Goal: Check status

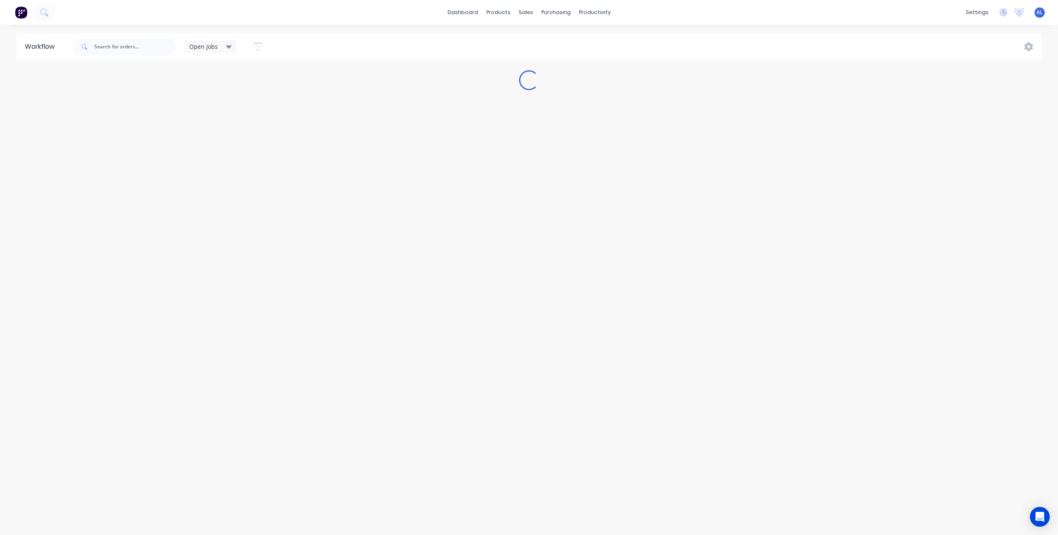
click at [805, 396] on div "Workflow Open Jobs Save new view None edit Open Jobs (Default) edit Show/Hide s…" at bounding box center [529, 275] width 1058 height 485
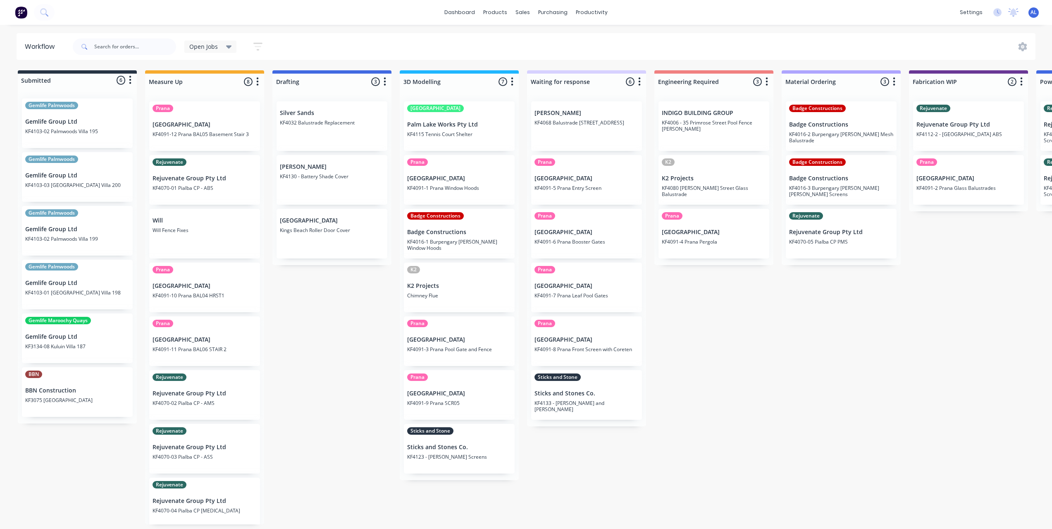
click at [695, 326] on div "Submitted 6 Status colour #273444 hex #273444 Save Cancel Summaries Total order…" at bounding box center [983, 297] width 1978 height 454
click at [359, 355] on div "Submitted 6 Status colour #273444 hex #273444 Save Cancel Summaries Total order…" at bounding box center [983, 297] width 1978 height 454
click at [691, 381] on div "Submitted 6 Status colour #273444 hex #273444 Save Cancel Summaries Total order…" at bounding box center [983, 297] width 1978 height 454
click at [361, 374] on div "Submitted 6 Status colour #273444 hex #273444 Save Cancel Summaries Total order…" at bounding box center [983, 297] width 1978 height 454
click at [286, 334] on div "Submitted 6 Status colour #273444 hex #273444 Save Cancel Summaries Total order…" at bounding box center [983, 297] width 1978 height 454
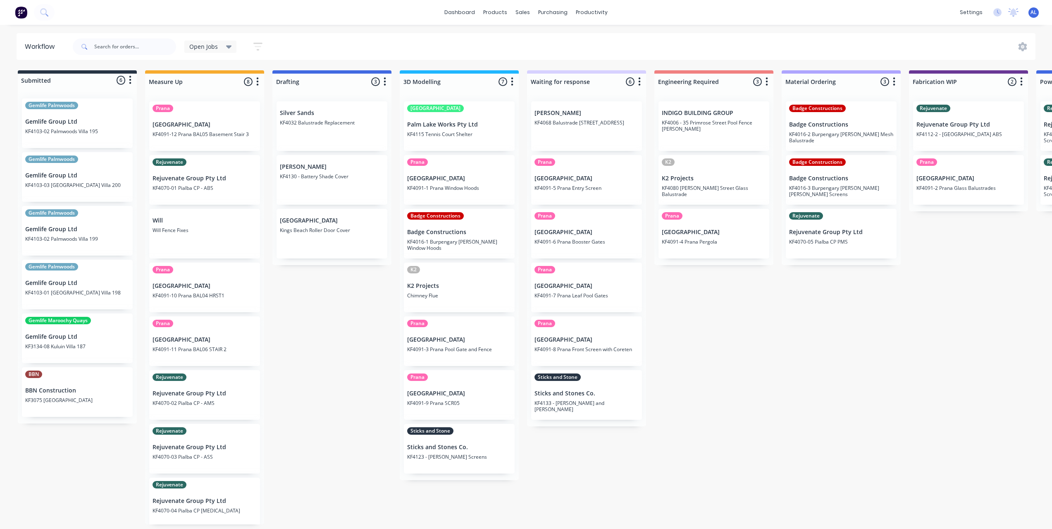
click at [392, 335] on div "Submitted 6 Status colour #273444 hex #273444 Save Cancel Summaries Total order…" at bounding box center [983, 297] width 1978 height 454
click at [649, 335] on div "Submitted 6 Status colour #273444 hex #273444 Save Cancel Summaries Total order…" at bounding box center [983, 297] width 1978 height 454
click at [699, 315] on div "Submitted 6 Status colour #273444 hex #273444 Save Cancel Summaries Total order…" at bounding box center [983, 297] width 1978 height 454
drag, startPoint x: 319, startPoint y: 425, endPoint x: 322, endPoint y: 430, distance: 6.0
click at [319, 425] on div "Submitted 6 Status colour #273444 hex #273444 Save Cancel Summaries Total order…" at bounding box center [983, 297] width 1978 height 454
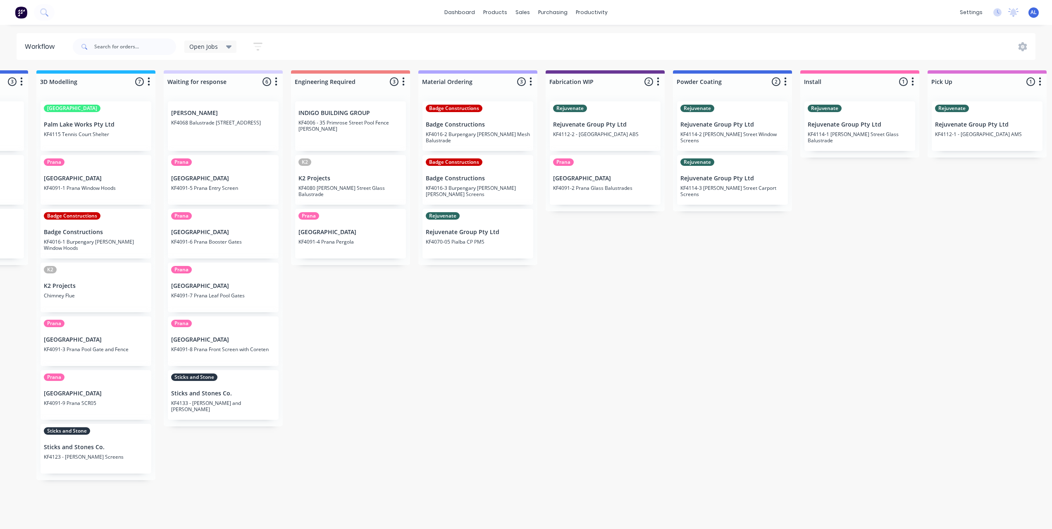
scroll to position [0, 364]
click at [401, 375] on div "Submitted 6 Status colour #273444 hex #273444 Save Cancel Summaries Total order…" at bounding box center [619, 297] width 1978 height 454
click at [378, 310] on div "Submitted 6 Status colour #273444 hex #273444 Save Cancel Summaries Total order…" at bounding box center [619, 297] width 1978 height 454
click at [465, 296] on div "Submitted 6 Status colour #273444 hex #273444 Save Cancel Summaries Total order…" at bounding box center [619, 297] width 1978 height 454
click at [374, 288] on div "Submitted 6 Status colour #273444 hex #273444 Save Cancel Summaries Total order…" at bounding box center [619, 297] width 1978 height 454
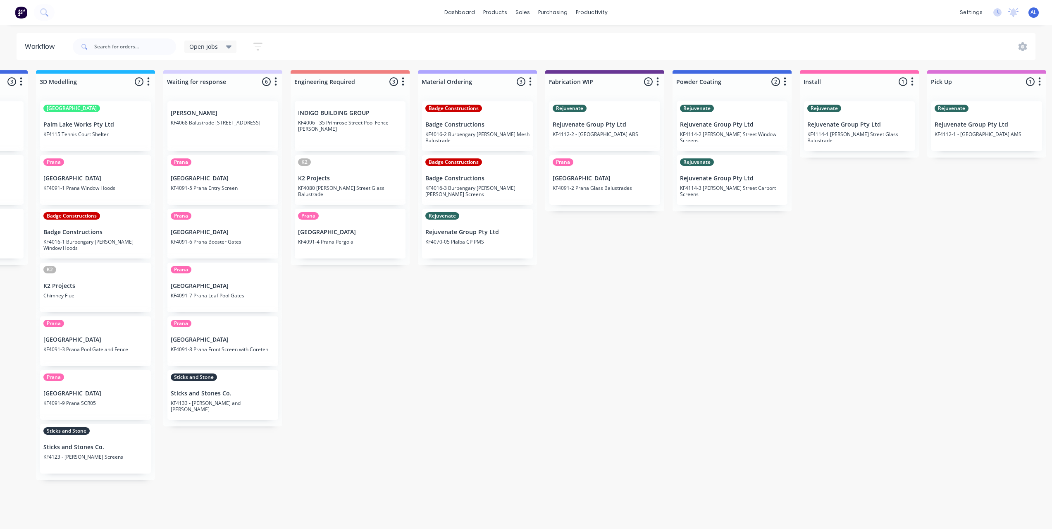
click at [476, 308] on div "Submitted 6 Status colour #273444 hex #273444 Save Cancel Summaries Total order…" at bounding box center [619, 297] width 1978 height 454
click at [460, 280] on div "Submitted 6 Status colour #273444 hex #273444 Save Cancel Summaries Total order…" at bounding box center [619, 297] width 1978 height 454
click at [369, 274] on div "Submitted 6 Status colour #273444 hex #273444 Save Cancel Summaries Total order…" at bounding box center [619, 297] width 1978 height 454
click at [480, 278] on div "Submitted 6 Status colour #273444 hex #273444 Save Cancel Summaries Total order…" at bounding box center [619, 297] width 1978 height 454
click at [358, 270] on div "Submitted 6 Status colour #273444 hex #273444 Save Cancel Summaries Total order…" at bounding box center [619, 297] width 1978 height 454
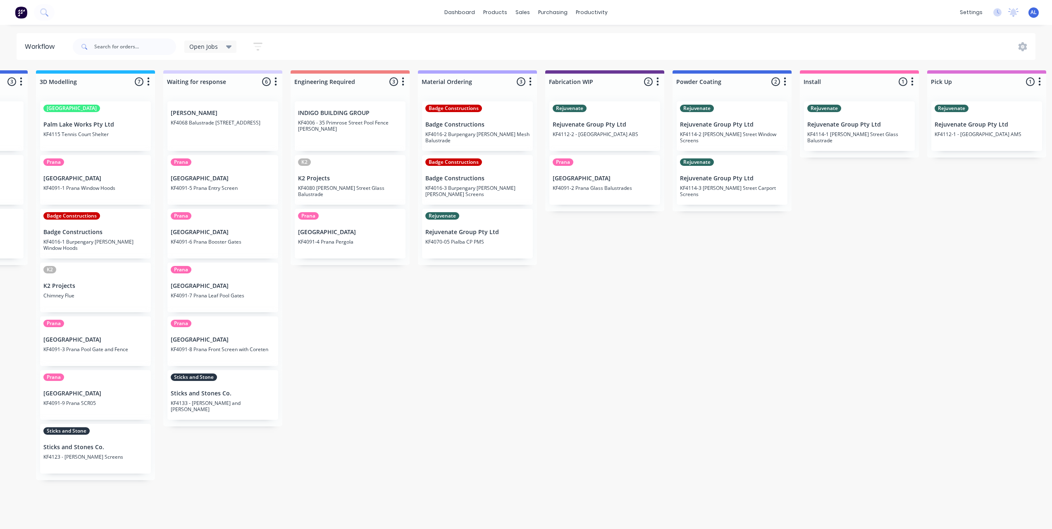
click at [360, 283] on div "Submitted 6 Status colour #273444 hex #273444 Save Cancel Summaries Total order…" at bounding box center [619, 297] width 1978 height 454
click at [478, 277] on div "Submitted 6 Status colour #273444 hex #273444 Save Cancel Summaries Total order…" at bounding box center [619, 297] width 1978 height 454
click at [482, 269] on div "Submitted 6 Status colour #273444 hex #273444 Save Cancel Summaries Total order…" at bounding box center [619, 297] width 1978 height 454
click at [481, 269] on div "Submitted 6 Status colour #273444 hex #273444 Save Cancel Summaries Total order…" at bounding box center [619, 297] width 1978 height 454
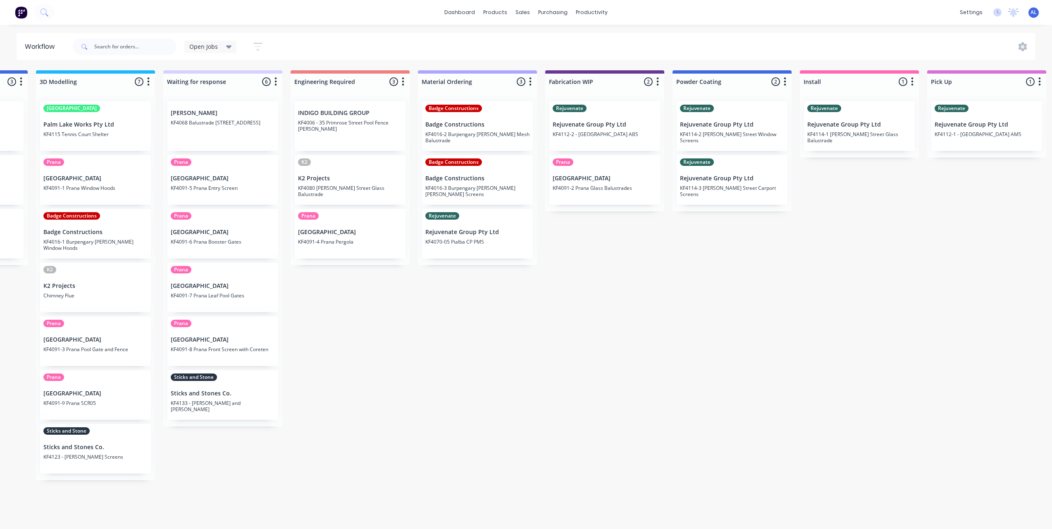
click at [468, 268] on div "Submitted 6 Status colour #273444 hex #273444 Save Cancel Summaries Total order…" at bounding box center [619, 297] width 1978 height 454
click at [472, 268] on div "Submitted 6 Status colour #273444 hex #273444 Save Cancel Summaries Total order…" at bounding box center [619, 297] width 1978 height 454
click at [469, 271] on div "Submitted 6 Status colour #273444 hex #273444 Save Cancel Summaries Total order…" at bounding box center [619, 297] width 1978 height 454
click at [470, 268] on div "Submitted 6 Status colour #273444 hex #273444 Save Cancel Summaries Total order…" at bounding box center [619, 297] width 1978 height 454
click at [508, 279] on div "Submitted 6 Status colour #273444 hex #273444 Save Cancel Summaries Total order…" at bounding box center [619, 297] width 1978 height 454
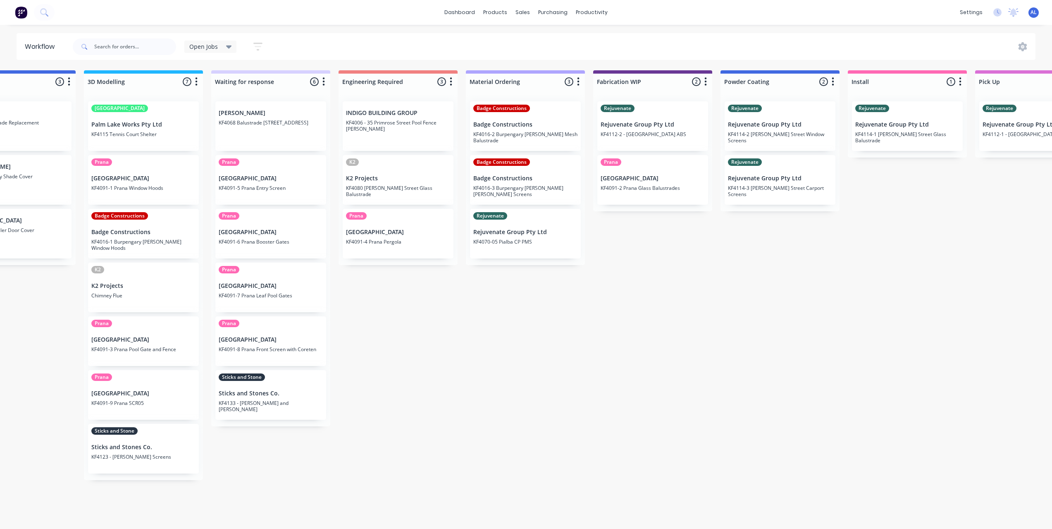
scroll to position [0, 180]
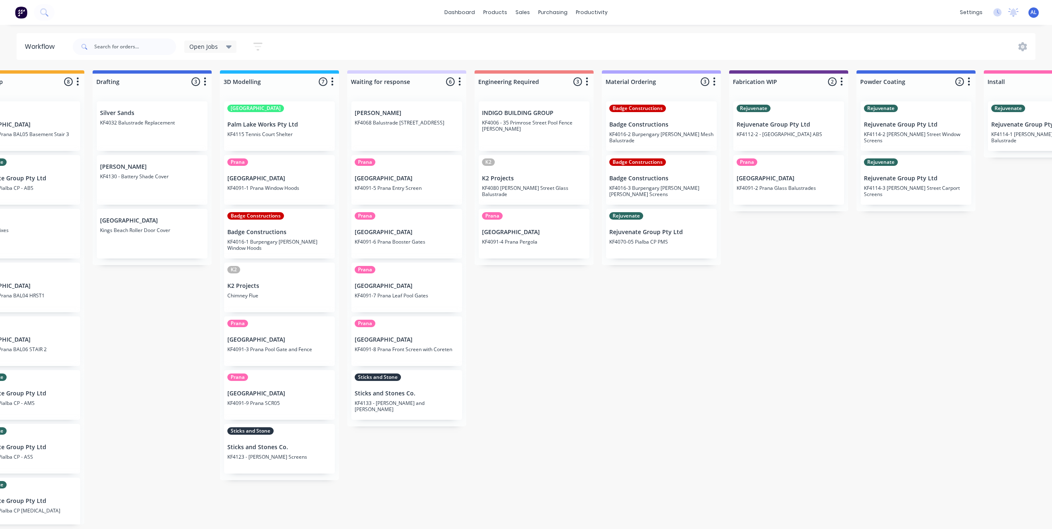
click at [569, 415] on div "Submitted 6 Status colour #273444 hex #273444 Save Cancel Summaries Total order…" at bounding box center [803, 297] width 1978 height 454
click at [503, 465] on div "Submitted 6 Status colour #273444 hex #273444 Save Cancel Summaries Total order…" at bounding box center [803, 297] width 1978 height 454
click at [459, 495] on div "Submitted 6 Status colour #273444 hex #273444 Save Cancel Summaries Total order…" at bounding box center [803, 297] width 1978 height 454
click at [531, 436] on div "Submitted 6 Status colour #273444 hex #273444 Save Cancel Summaries Total order…" at bounding box center [803, 297] width 1978 height 454
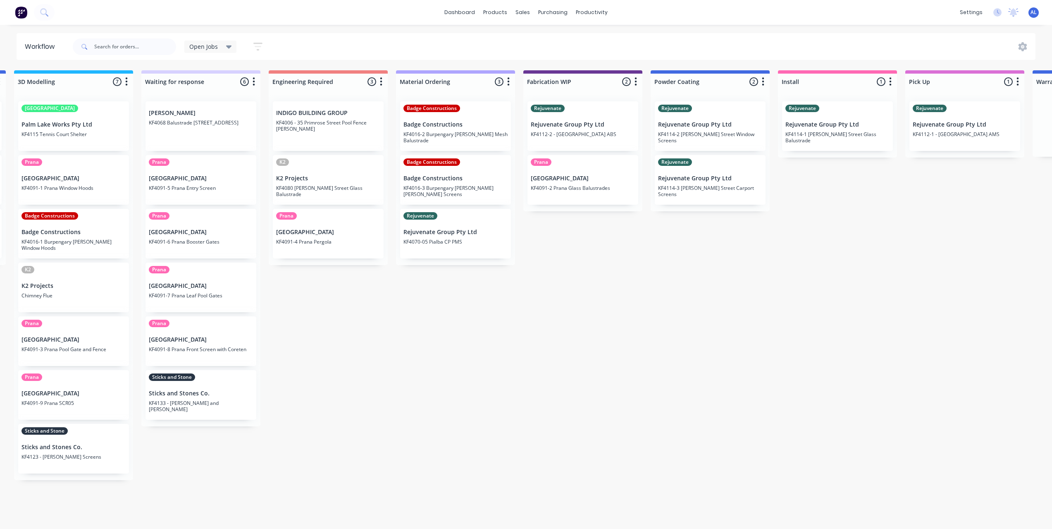
scroll to position [0, 388]
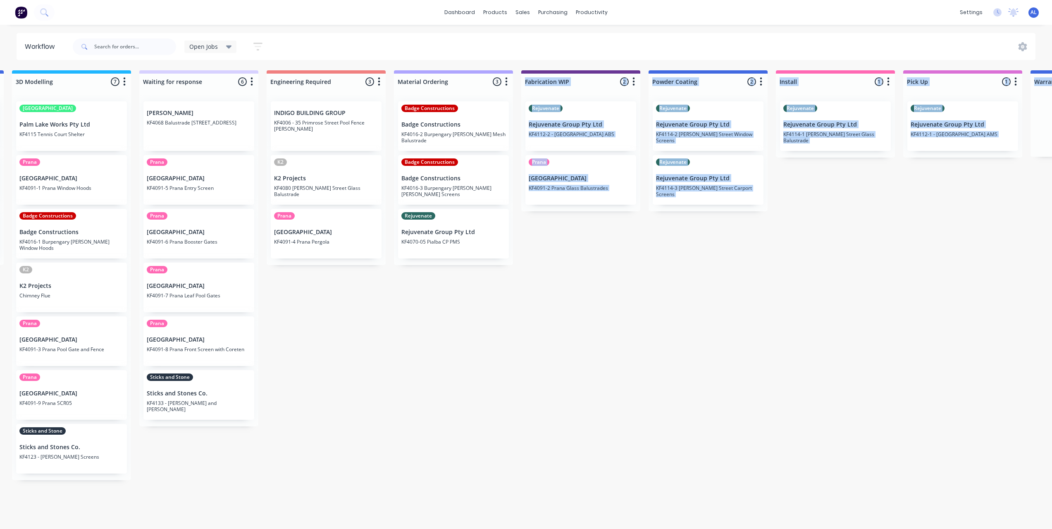
drag, startPoint x: 607, startPoint y: 527, endPoint x: 613, endPoint y: 531, distance: 7.0
click at [613, 479] on html "dashboard products sales purchasing productivity dashboard products Product Cat…" at bounding box center [138, 239] width 1052 height 479
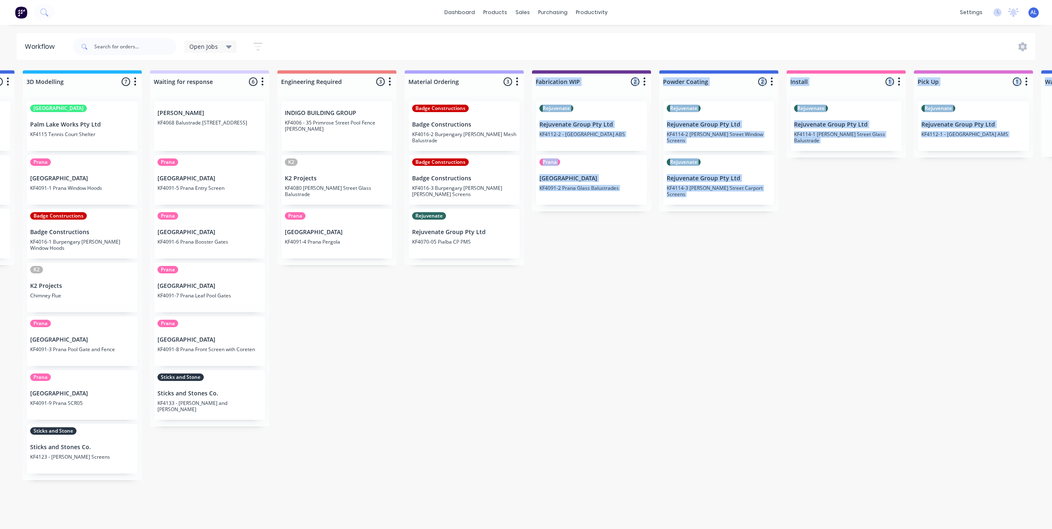
scroll to position [2, 350]
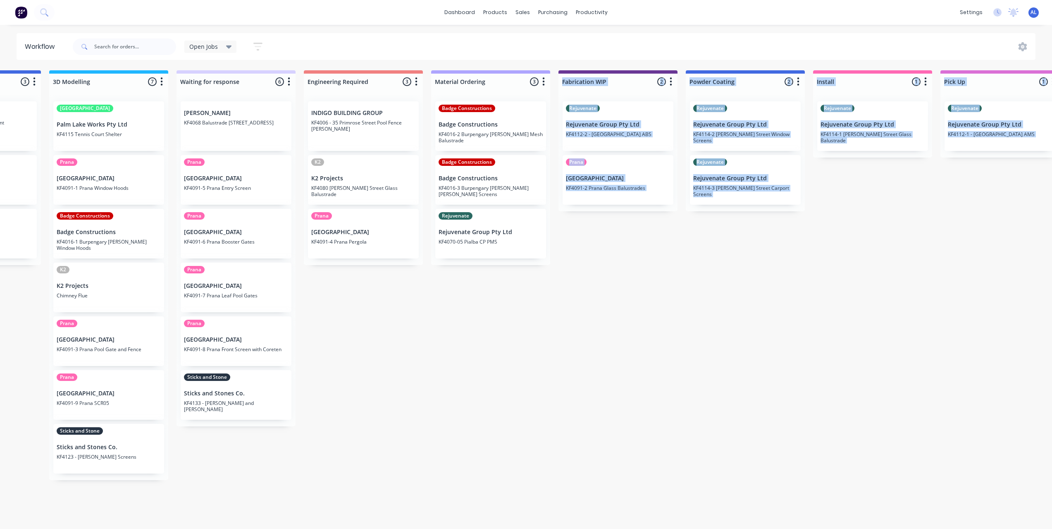
click at [544, 472] on div "Submitted 6 Status colour #273444 hex #273444 Save Cancel Summaries Total order…" at bounding box center [632, 297] width 1978 height 454
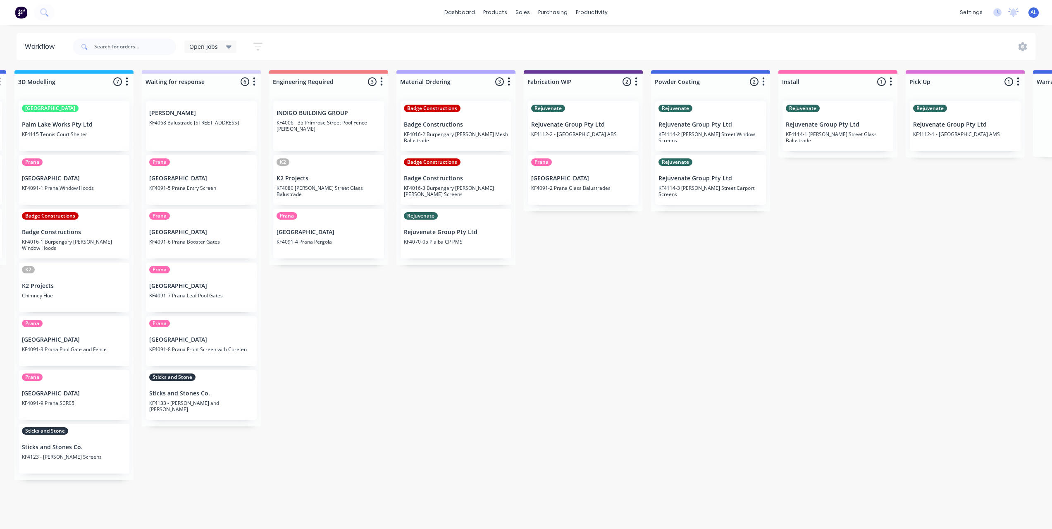
scroll to position [2, 387]
click at [475, 505] on div "Submitted 6 Status colour #273444 hex #273444 Save Cancel Summaries Total order…" at bounding box center [596, 297] width 1978 height 454
click at [537, 333] on div "Submitted 6 Status colour #273444 hex #273444 Save Cancel Summaries Total order…" at bounding box center [596, 297] width 1978 height 454
click at [442, 372] on div "Submitted 6 Status colour #273444 hex #273444 Save Cancel Summaries Total order…" at bounding box center [596, 297] width 1978 height 454
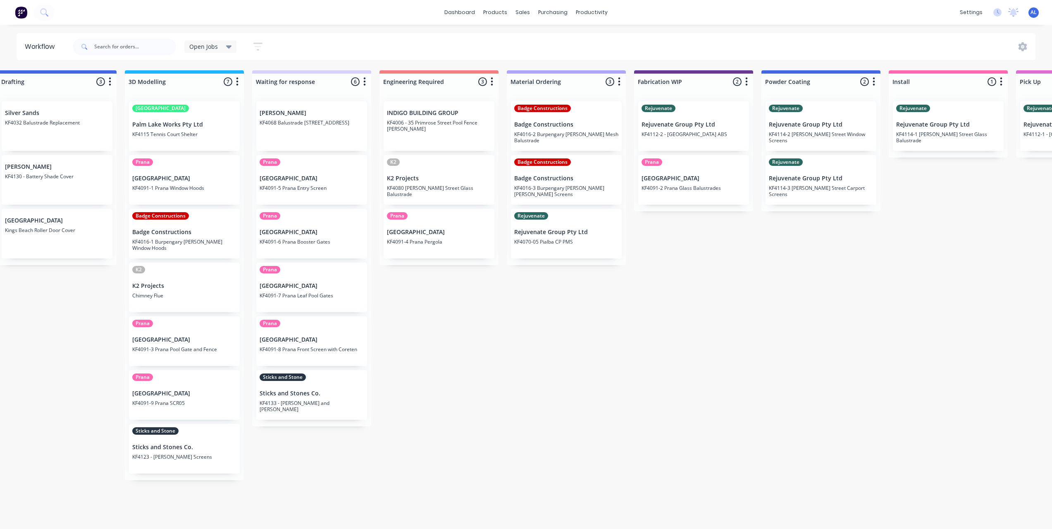
scroll to position [0, 262]
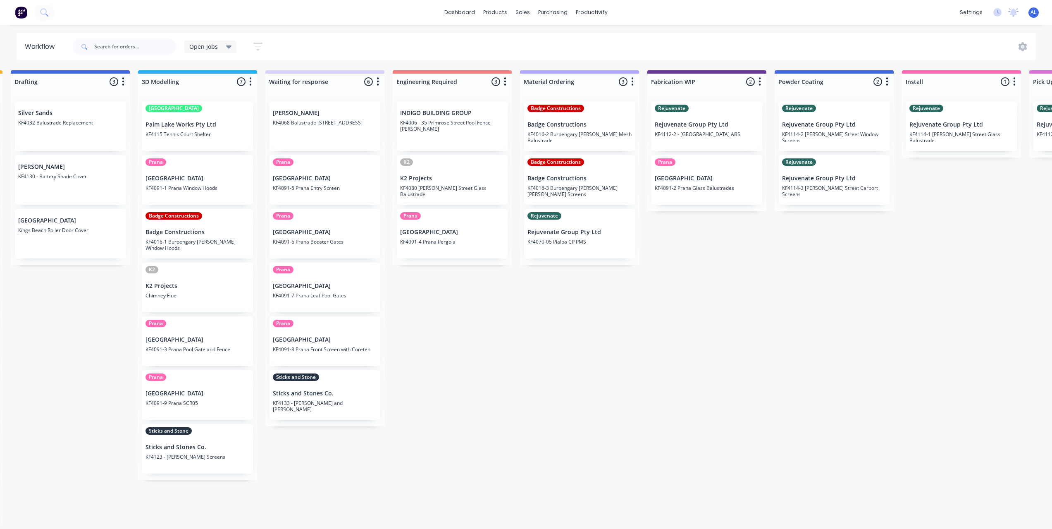
click at [512, 327] on div "Submitted 6 Status colour #273444 hex #273444 Save Cancel Summaries Total order…" at bounding box center [721, 297] width 1978 height 454
